Goal: Information Seeking & Learning: Check status

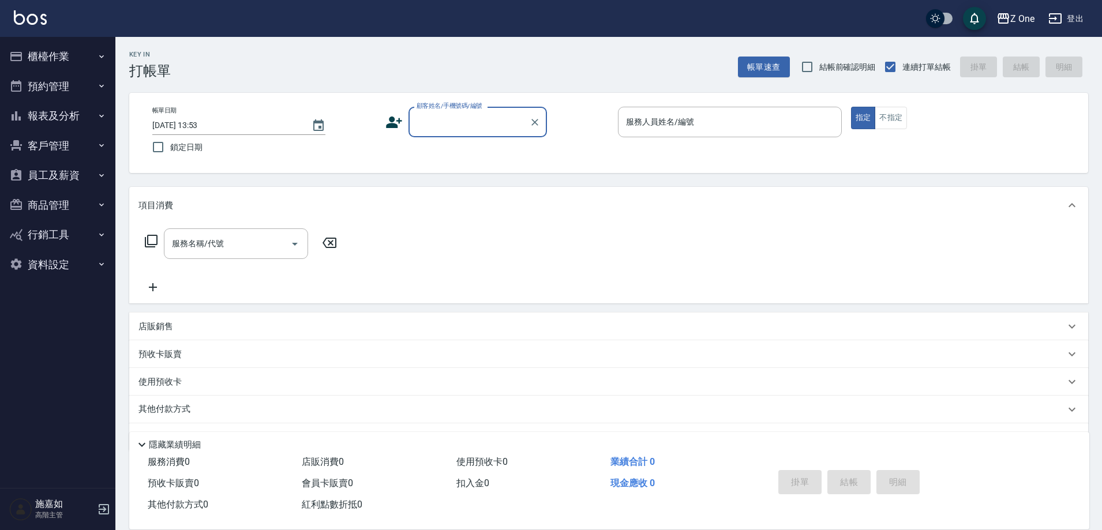
click at [85, 55] on button "櫃檯作業" at bounding box center [58, 57] width 106 height 30
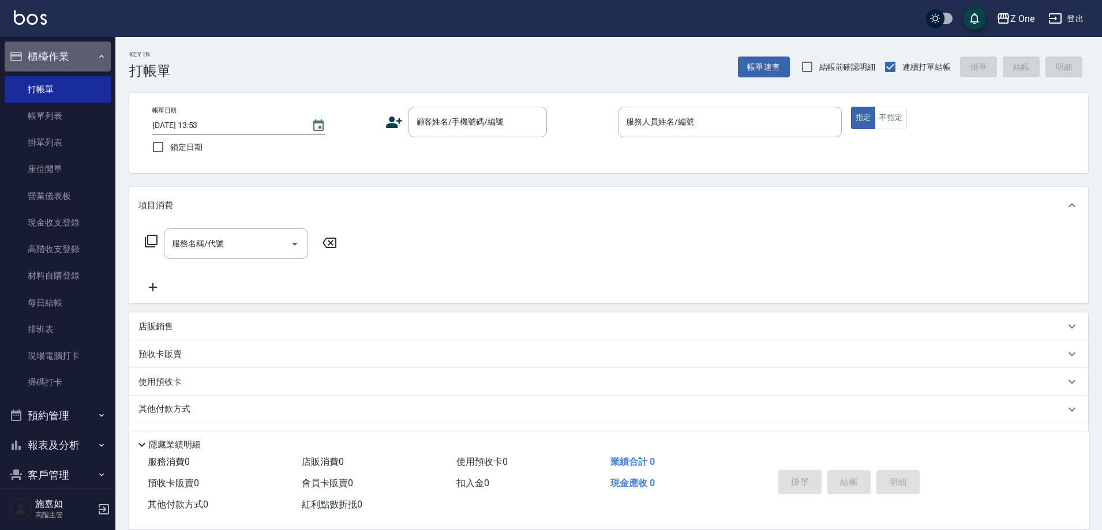
click at [85, 55] on button "櫃檯作業" at bounding box center [58, 57] width 106 height 30
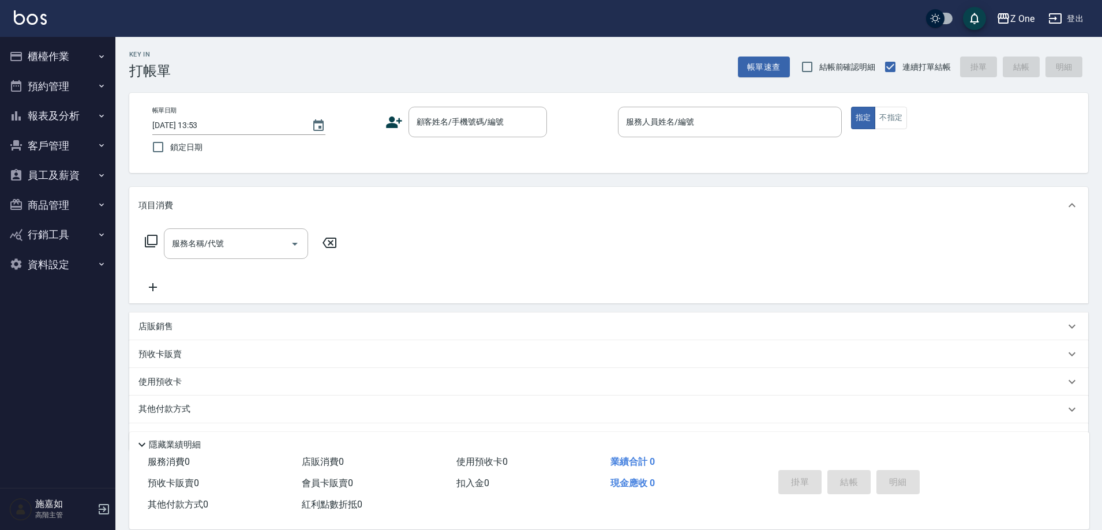
click at [77, 109] on button "報表及分析" at bounding box center [58, 116] width 106 height 30
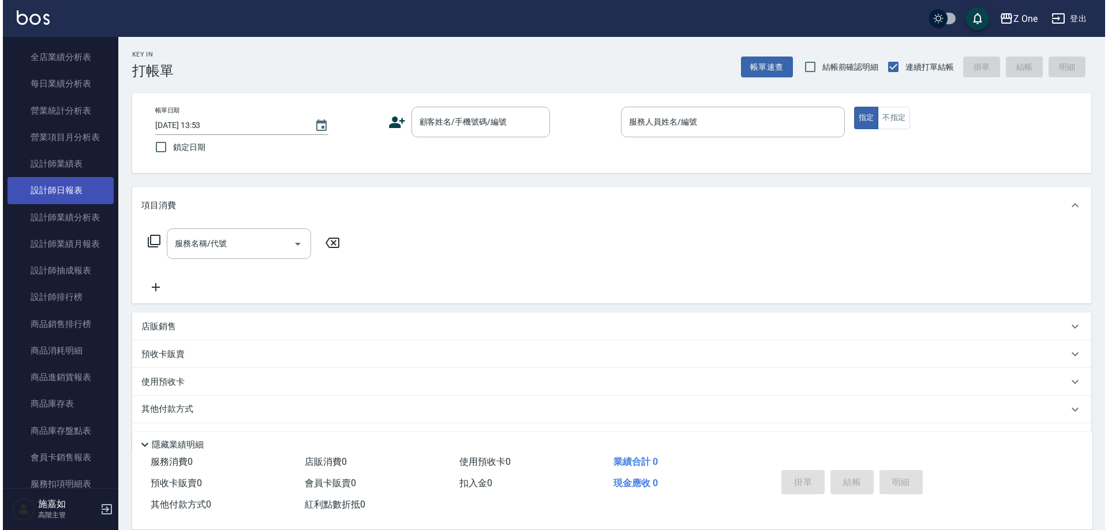
scroll to position [289, 0]
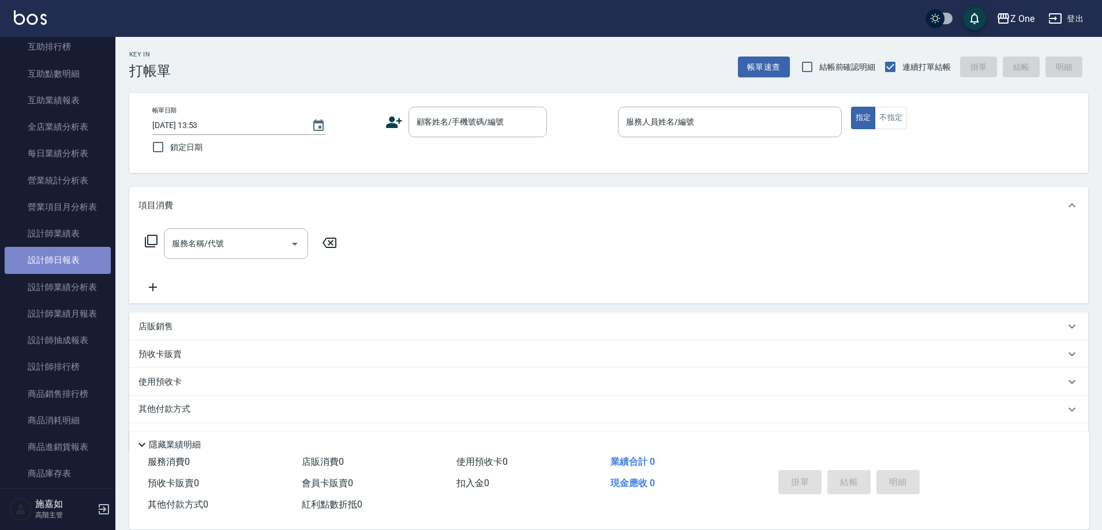
click at [83, 261] on link "設計師日報表" at bounding box center [58, 260] width 106 height 27
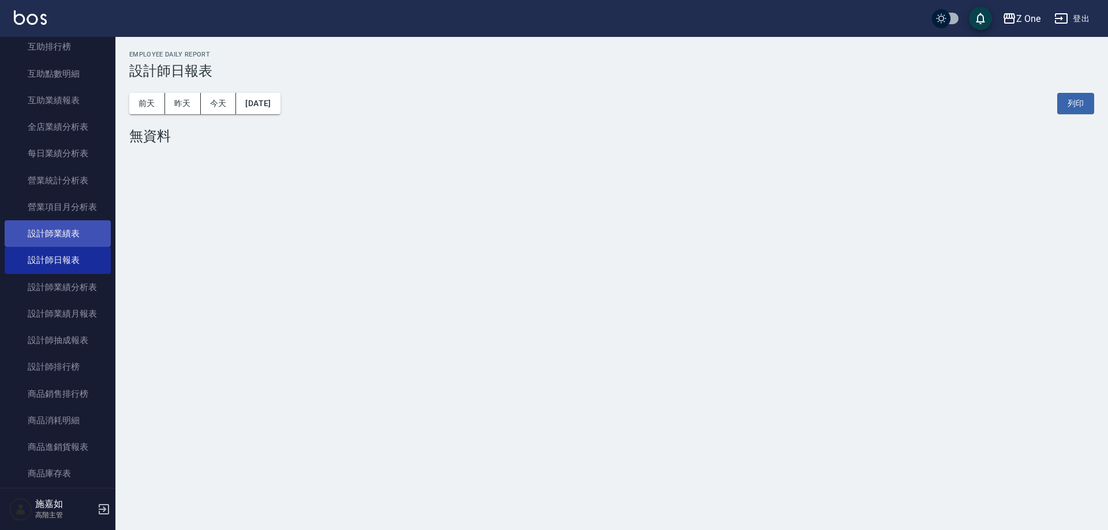
click at [81, 235] on link "設計師業績表" at bounding box center [58, 233] width 106 height 27
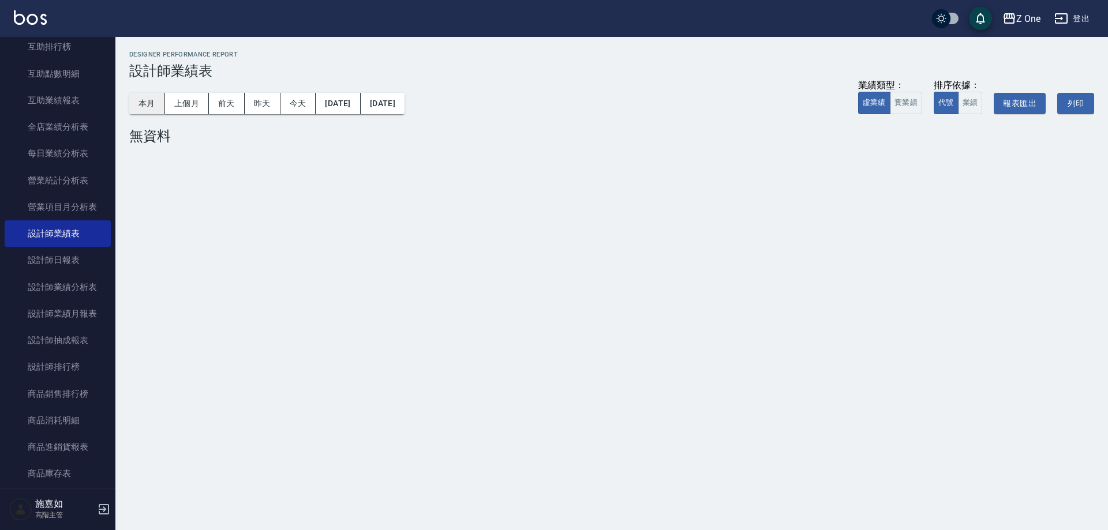
click at [136, 100] on button "本月" at bounding box center [147, 103] width 36 height 21
